Goal: Information Seeking & Learning: Learn about a topic

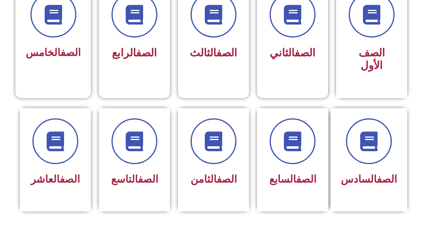
scroll to position [253, 0]
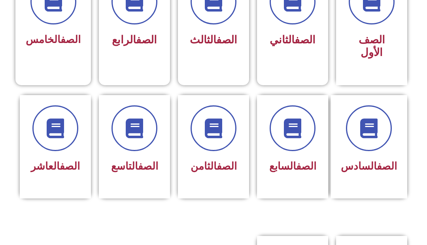
click at [226, 164] on link "الصف" at bounding box center [226, 166] width 20 height 12
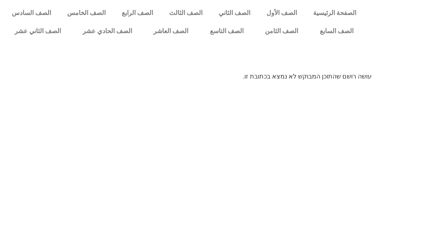
click at [285, 35] on link "الصف الثامن" at bounding box center [281, 31] width 55 height 18
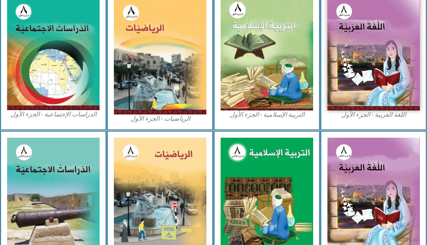
scroll to position [239, 0]
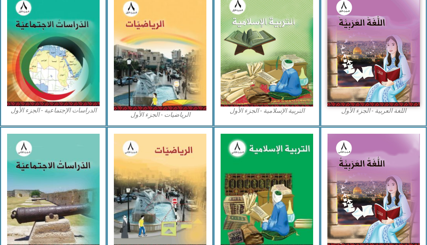
click at [274, 36] on img at bounding box center [266, 50] width 92 height 114
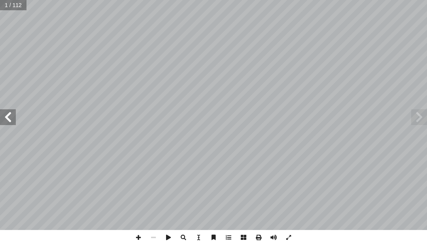
click at [6, 115] on span at bounding box center [8, 117] width 16 height 16
click at [18, 2] on input "text" at bounding box center [13, 5] width 27 height 10
click at [20, 5] on input "text" at bounding box center [16, 5] width 32 height 10
type input "**"
click at [5, 120] on span at bounding box center [8, 117] width 16 height 16
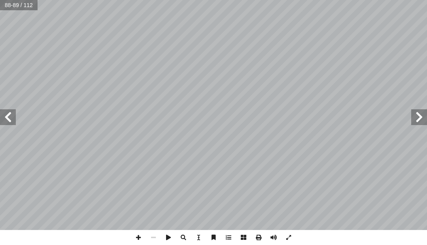
click at [11, 112] on span at bounding box center [8, 117] width 16 height 16
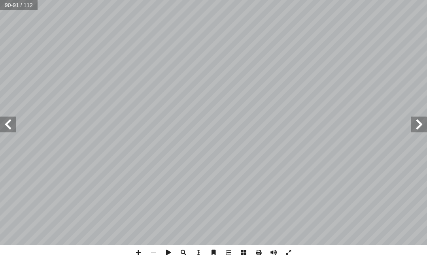
click at [4, 120] on span at bounding box center [8, 125] width 16 height 16
click at [27, 1] on input "text" at bounding box center [19, 5] width 38 height 10
type input "**"
click at [415, 128] on span at bounding box center [419, 125] width 16 height 16
click at [8, 120] on span at bounding box center [8, 125] width 16 height 16
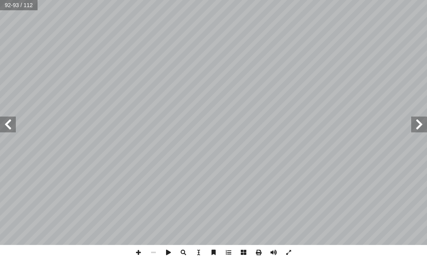
click at [12, 120] on span at bounding box center [8, 125] width 16 height 16
click at [10, 120] on span at bounding box center [8, 125] width 16 height 16
click at [5, 123] on span at bounding box center [8, 125] width 16 height 16
